Goal: Transaction & Acquisition: Purchase product/service

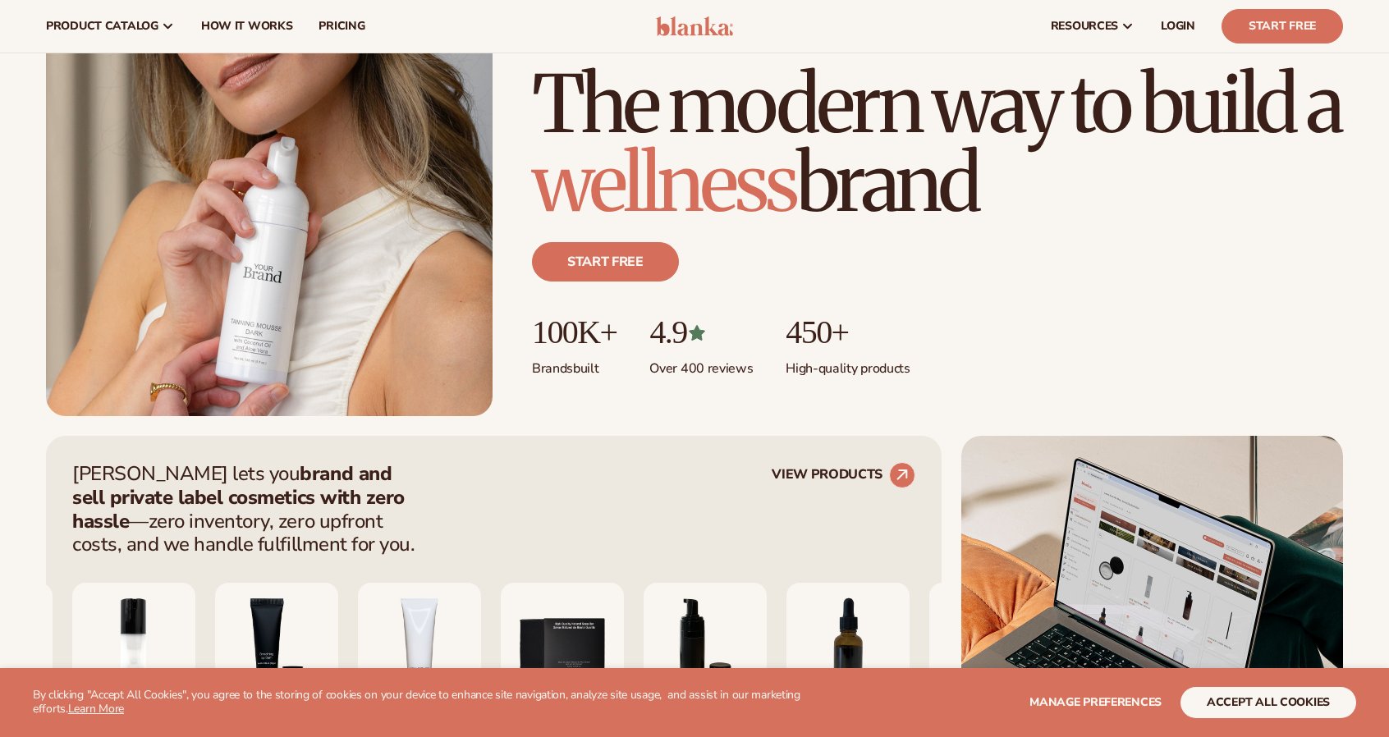
scroll to position [164, 0]
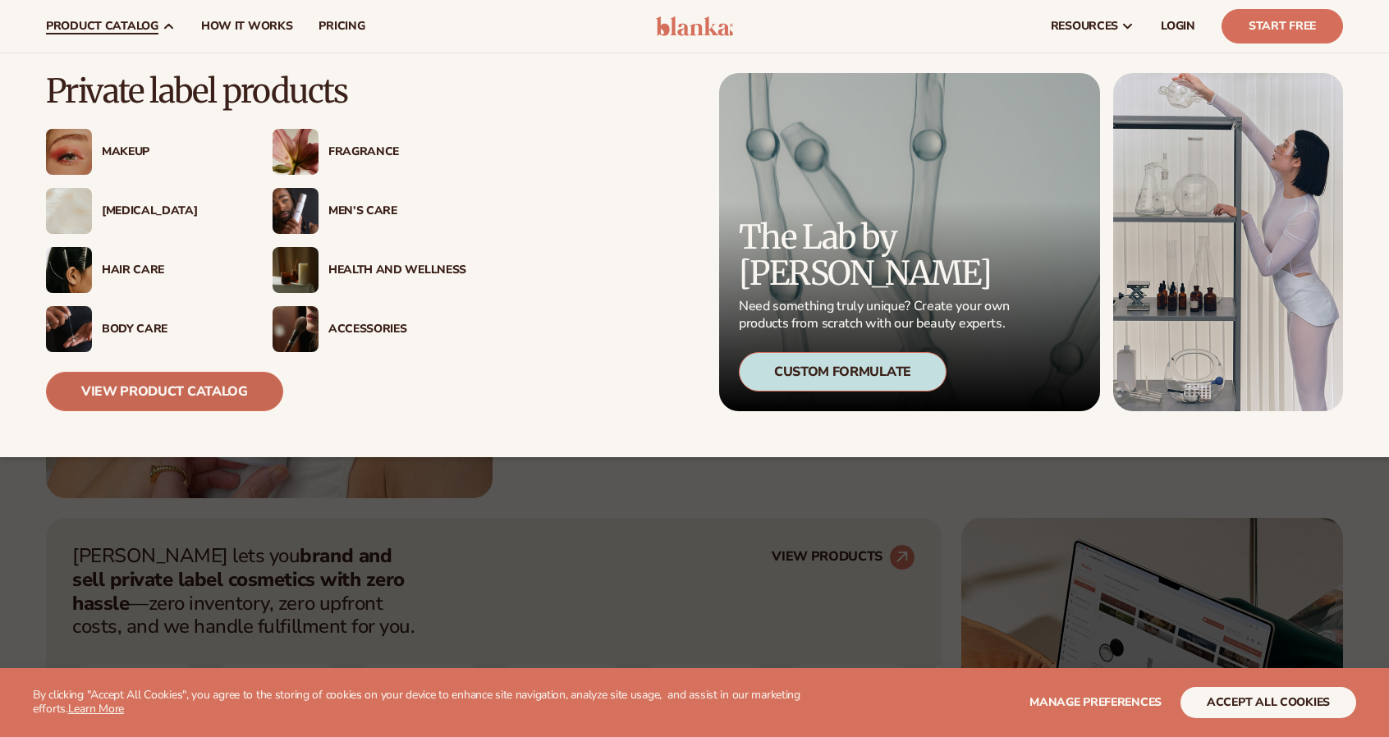
click at [187, 390] on link "View Product Catalog" at bounding box center [164, 391] width 237 height 39
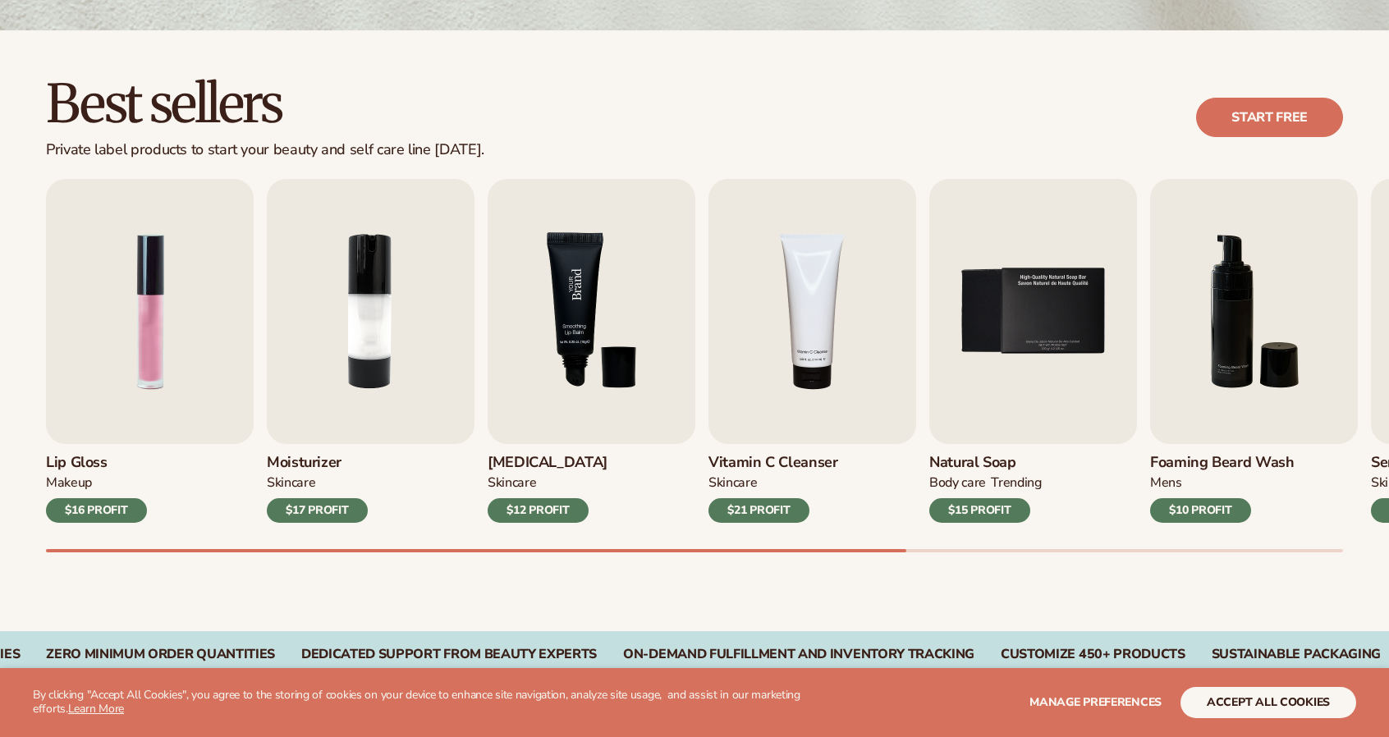
scroll to position [493, 0]
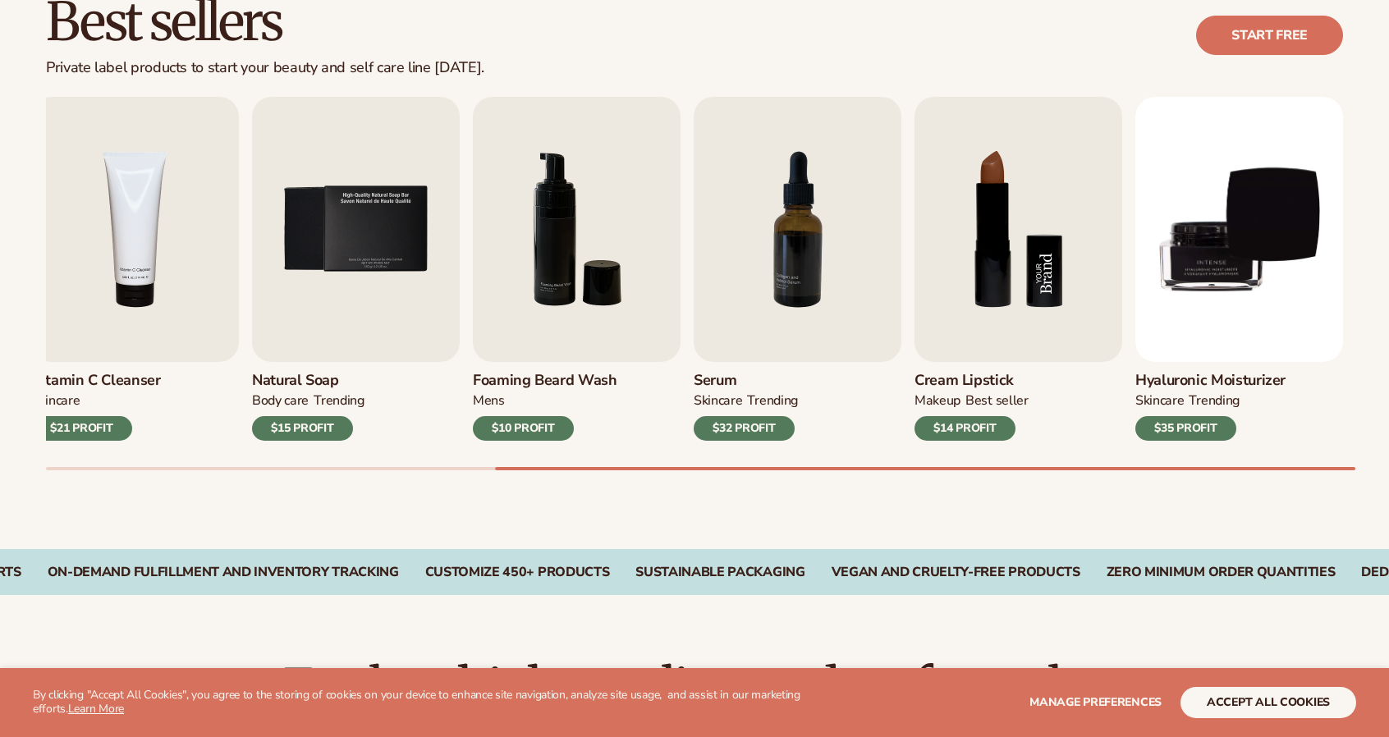
click at [979, 247] on img "8 / 9" at bounding box center [1018, 229] width 208 height 265
click at [964, 428] on div "$14 PROFIT" at bounding box center [964, 428] width 101 height 25
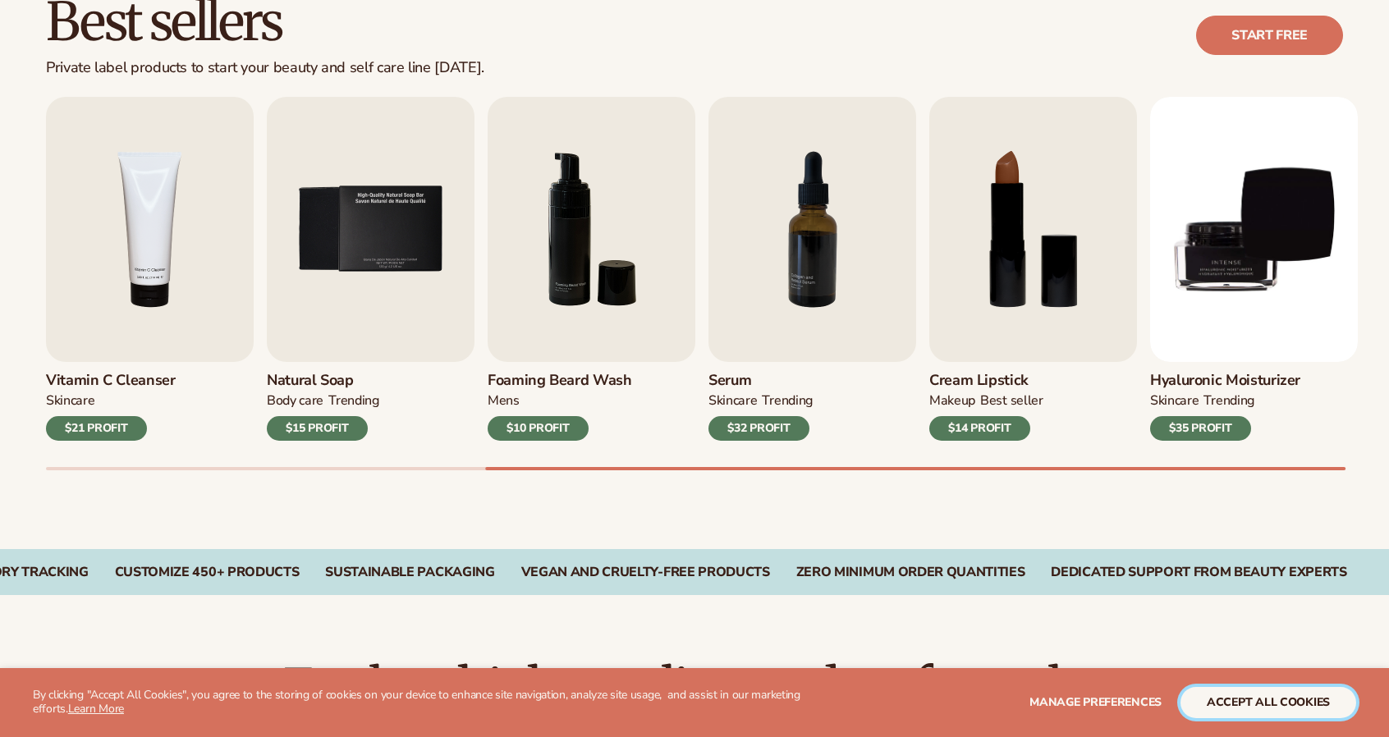
drag, startPoint x: 1245, startPoint y: 717, endPoint x: 1267, endPoint y: 684, distance: 39.6
click at [1248, 707] on button "accept all cookies" at bounding box center [1268, 702] width 176 height 31
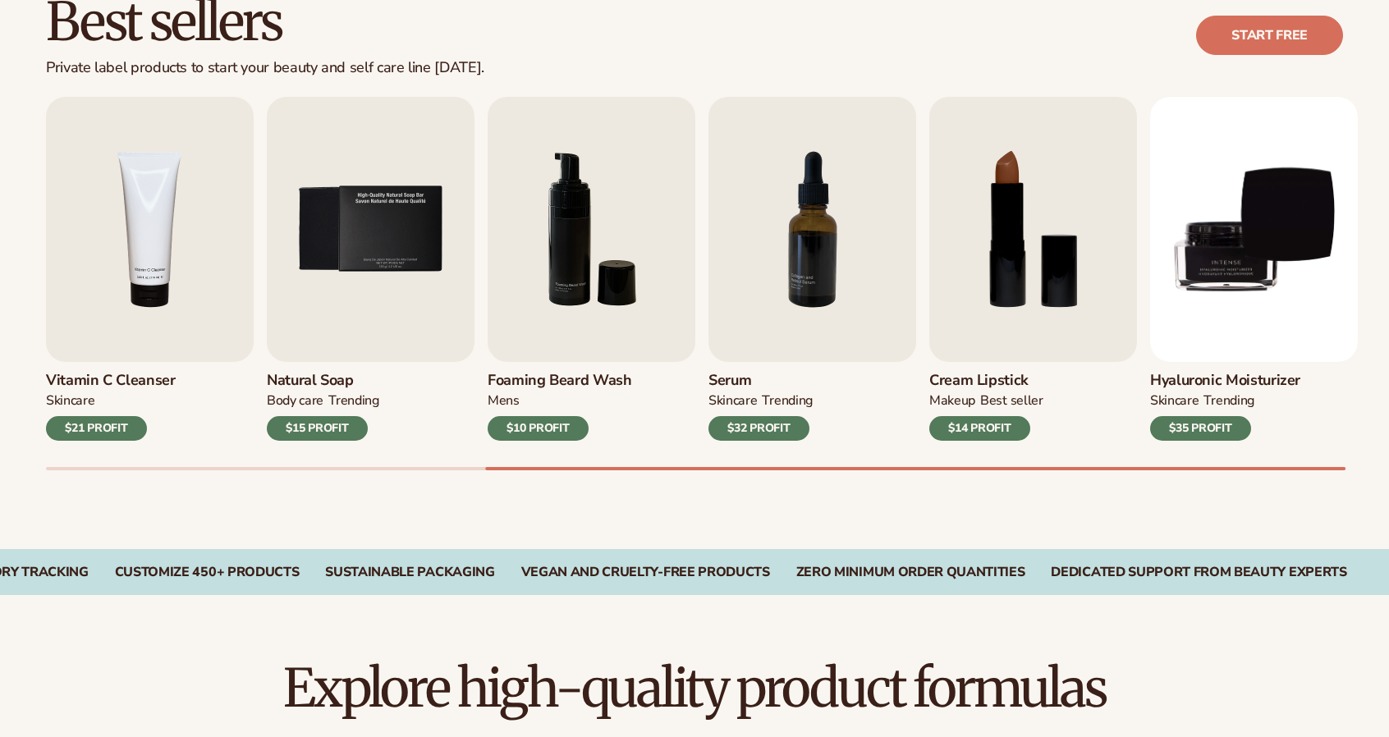
click at [1267, 684] on h2 "Explore high-quality product formulas" at bounding box center [694, 688] width 1297 height 55
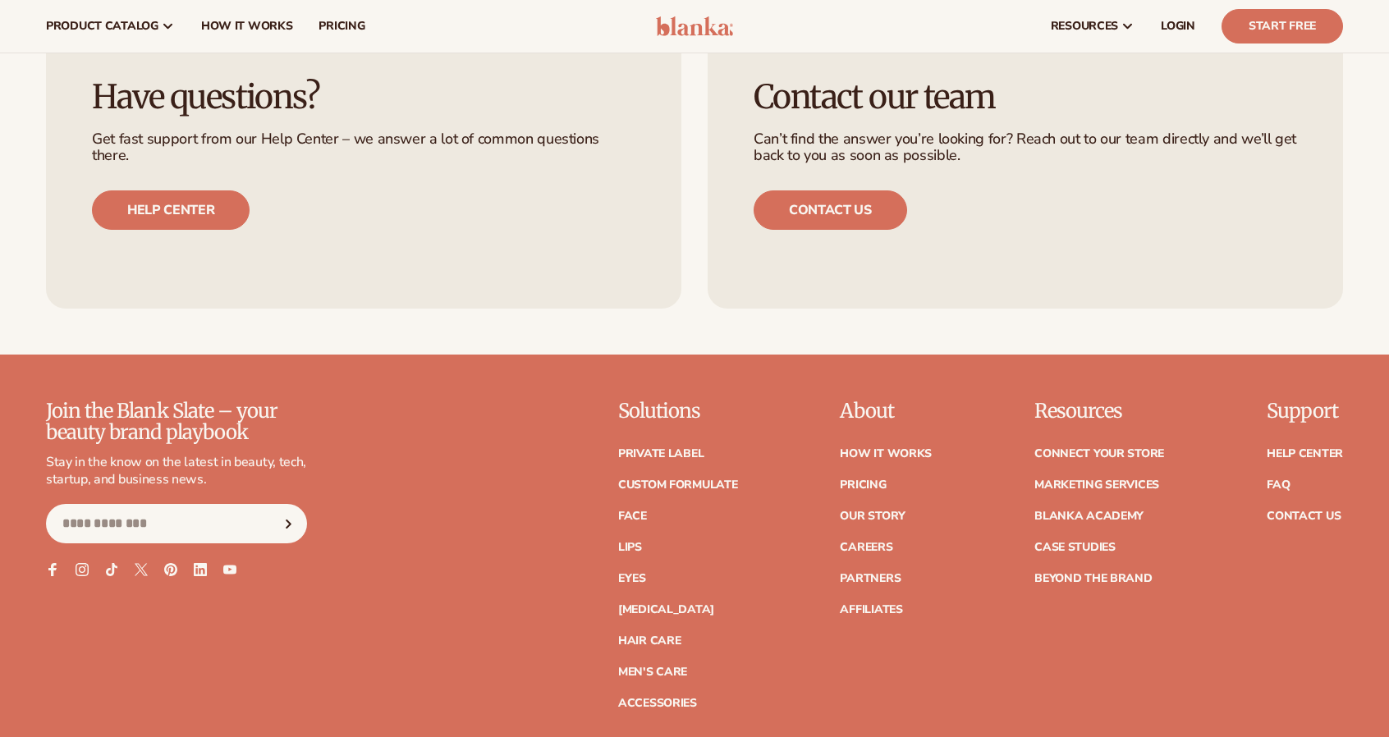
scroll to position [2472, 0]
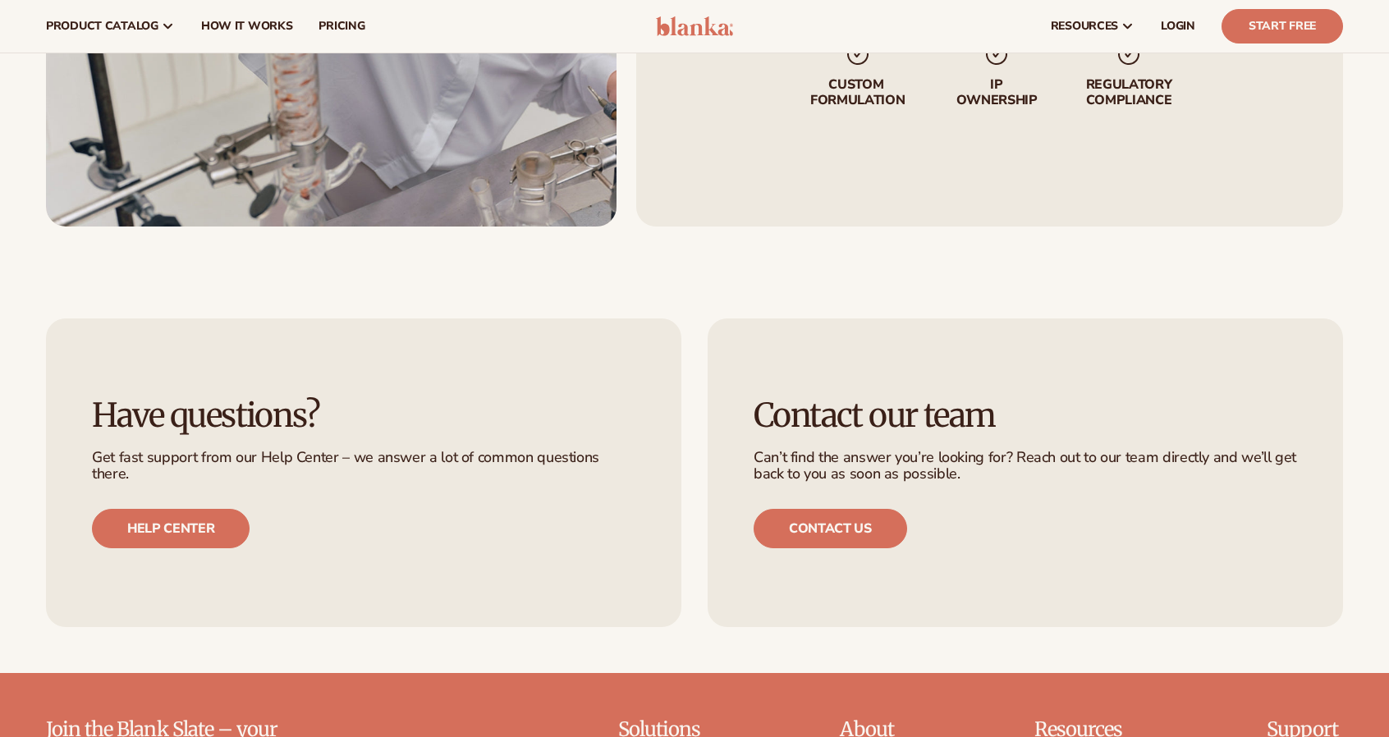
drag, startPoint x: 554, startPoint y: 592, endPoint x: 515, endPoint y: 94, distance: 499.7
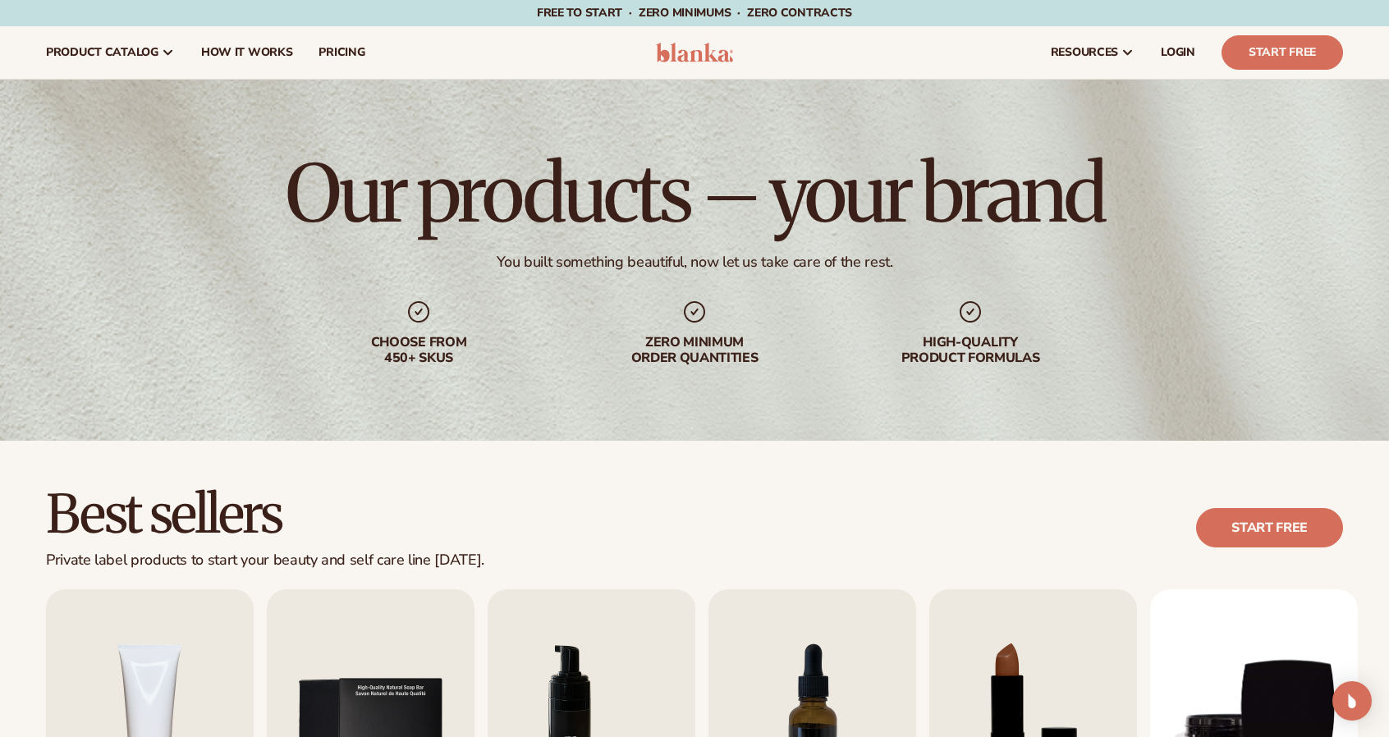
scroll to position [246, 0]
